Goal: Task Accomplishment & Management: Manage account settings

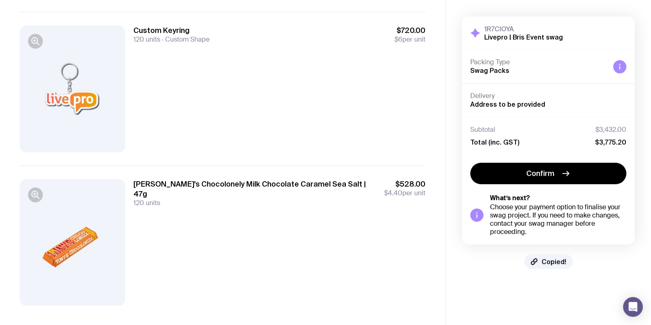
scroll to position [387, 0]
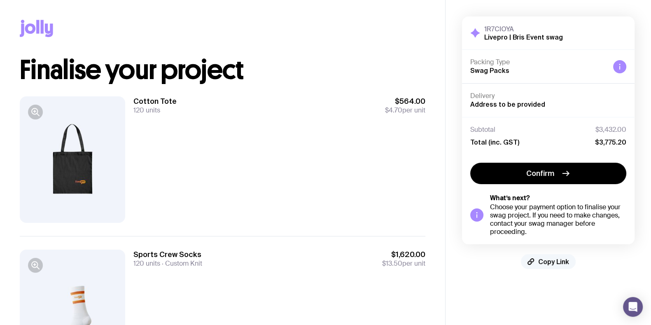
click at [555, 260] on span "Copy Link" at bounding box center [553, 261] width 31 height 8
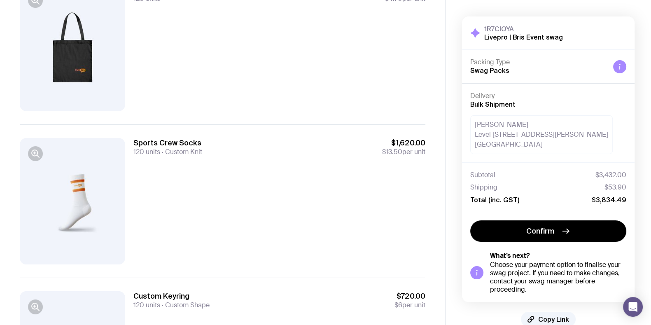
scroll to position [154, 0]
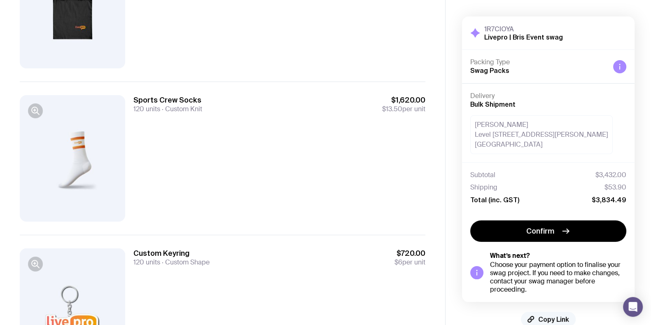
click at [559, 316] on span "Copy Link" at bounding box center [553, 319] width 31 height 8
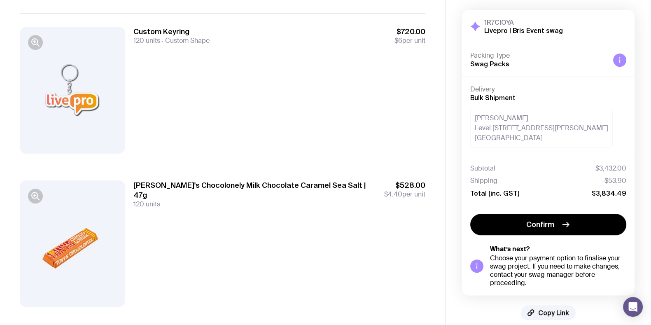
scroll to position [387, 0]
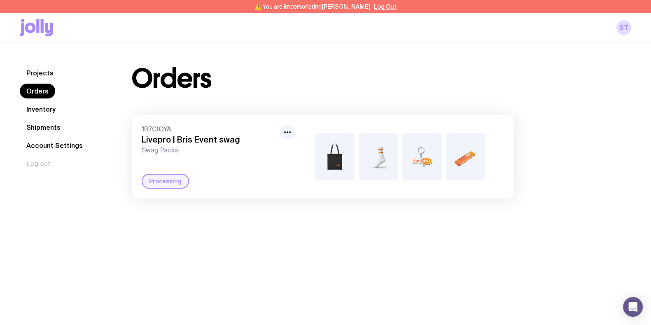
click at [469, 63] on div "Projects Orders Inventory Shipments Account Settings Log out Projects Orders In…" at bounding box center [325, 131] width 651 height 179
click at [385, 7] on button "Log Out" at bounding box center [385, 6] width 23 height 7
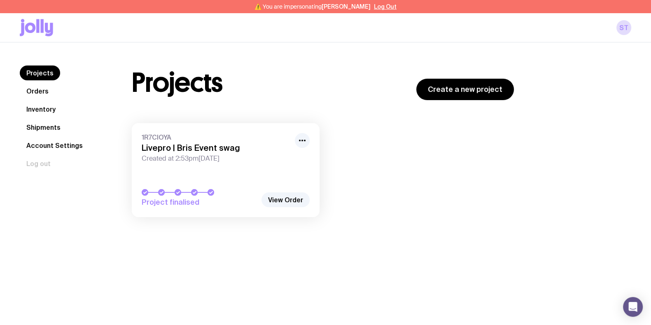
click at [236, 160] on span "Created at 2:53pm[DATE]" at bounding box center [216, 158] width 148 height 8
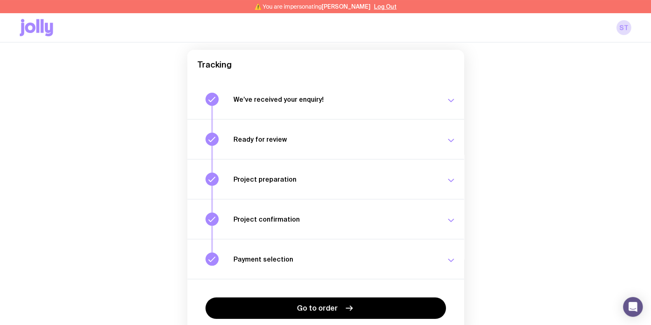
scroll to position [116, 0]
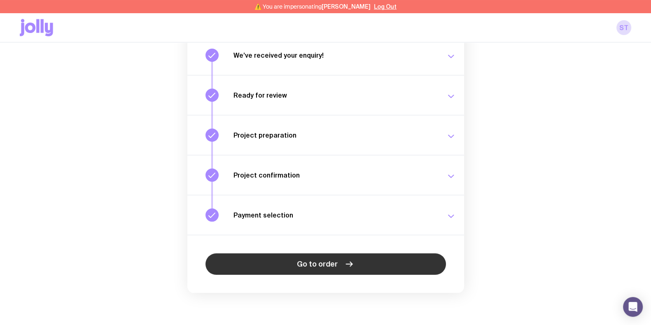
click at [317, 271] on link "Go to order" at bounding box center [326, 263] width 241 height 21
